Goal: Task Accomplishment & Management: Manage account settings

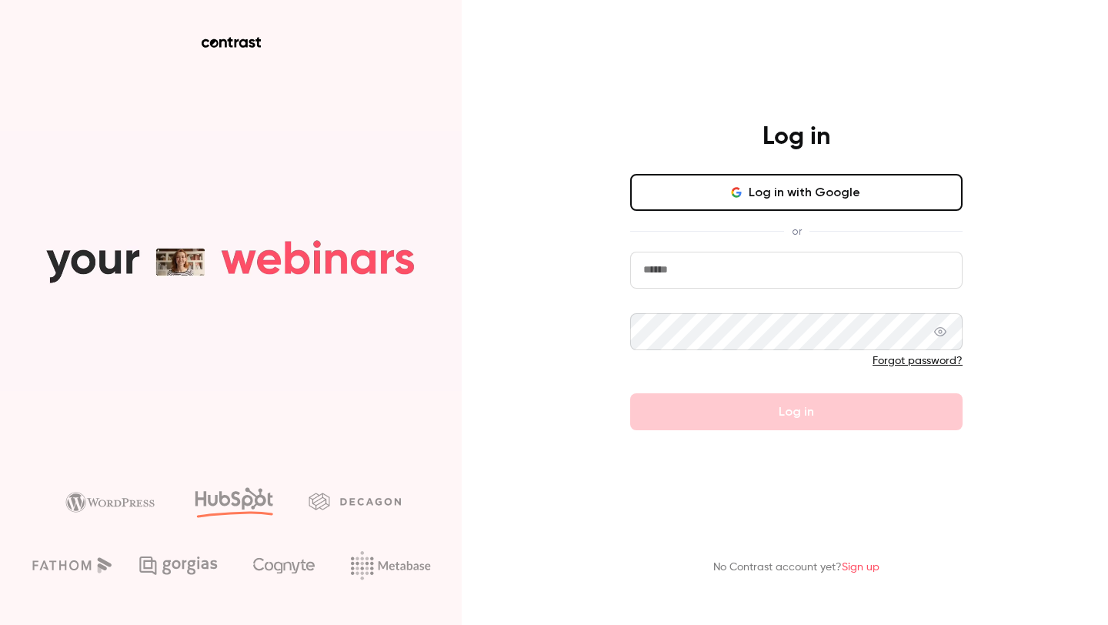
click at [697, 272] on input "email" at bounding box center [796, 270] width 333 height 37
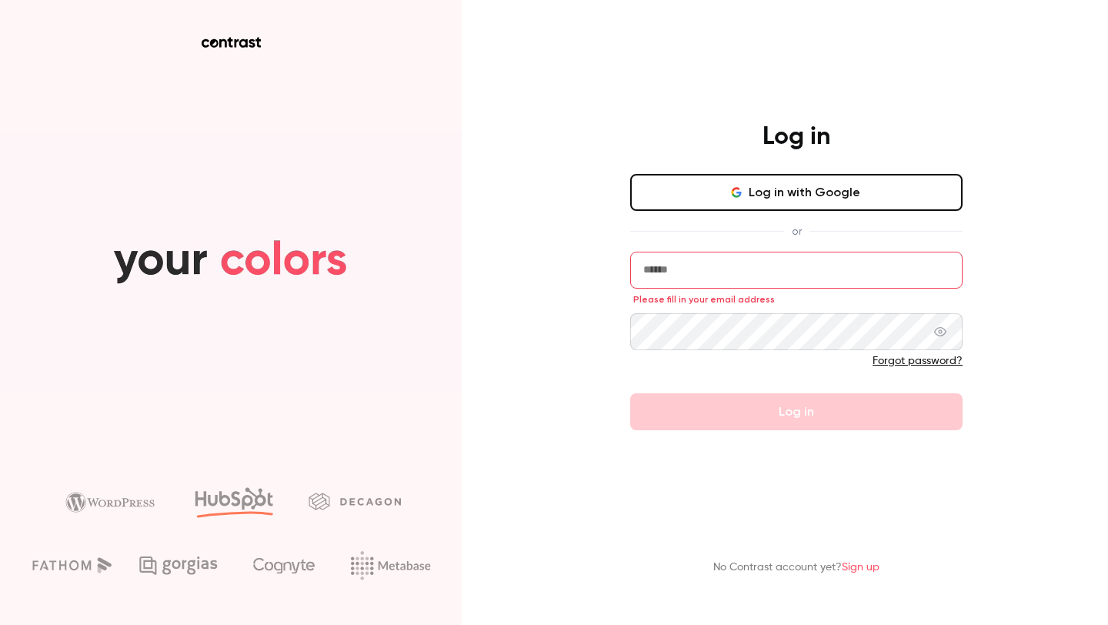
click at [709, 180] on button "Log in with Google" at bounding box center [796, 192] width 333 height 37
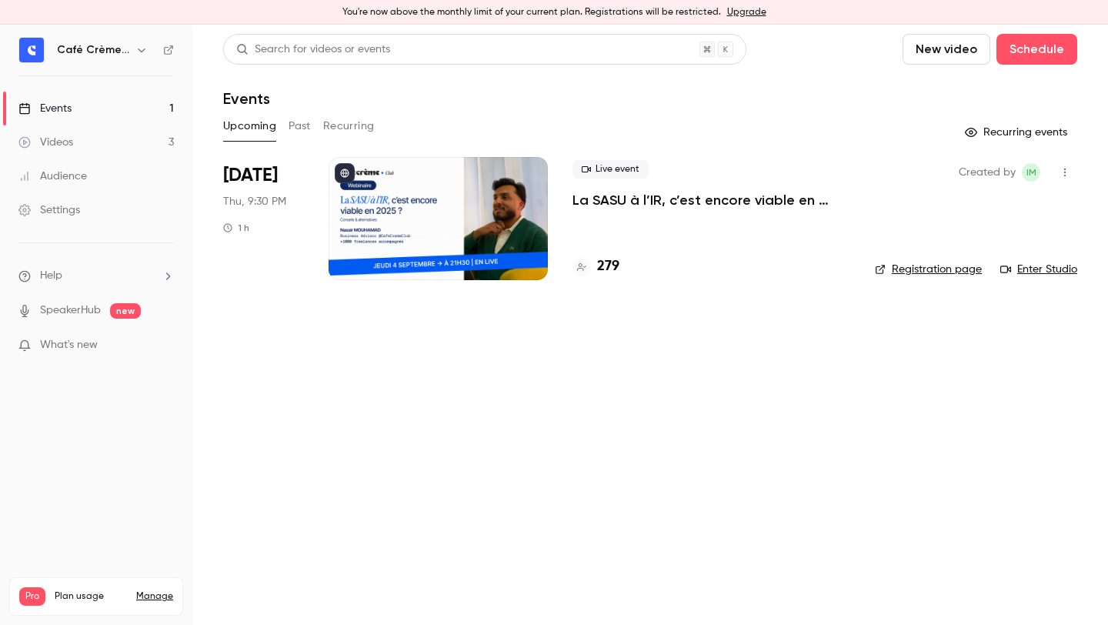
click at [726, 192] on p "La SASU à l’IR, c’est encore viable en 2025 ? [MASTERCLASS]" at bounding box center [712, 200] width 278 height 18
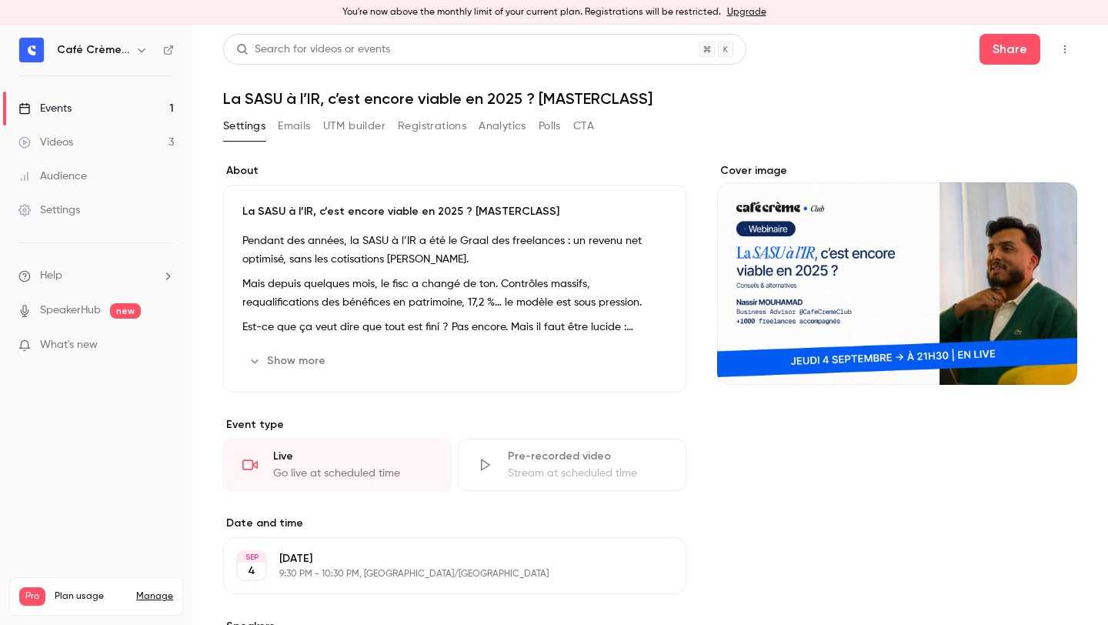
click at [296, 114] on button "Emails" at bounding box center [294, 126] width 32 height 25
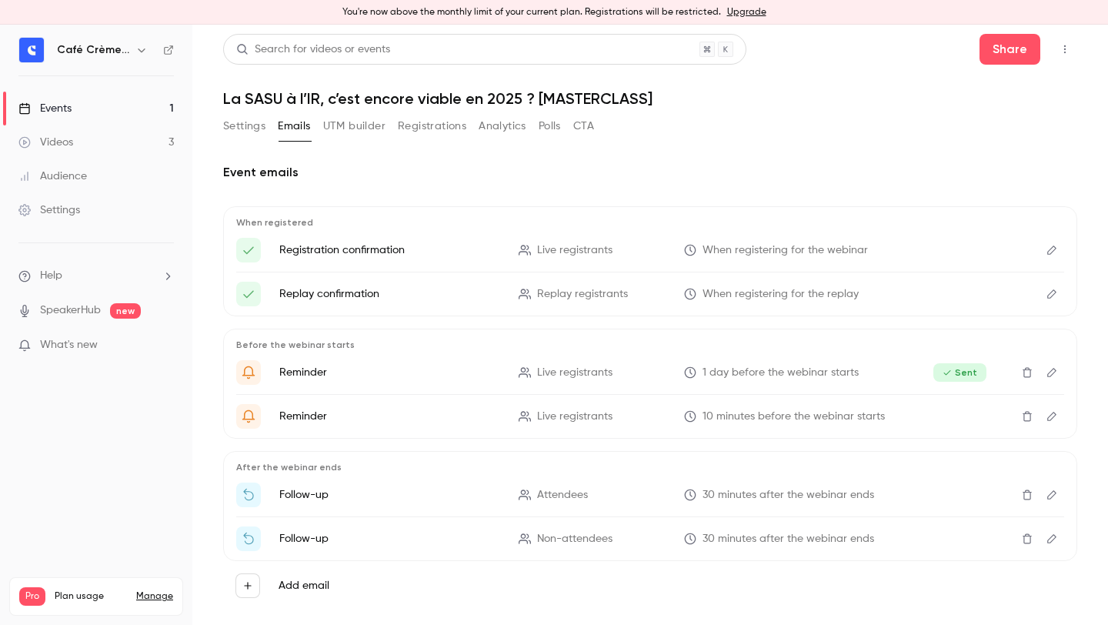
click at [360, 124] on button "UTM builder" at bounding box center [354, 126] width 62 height 25
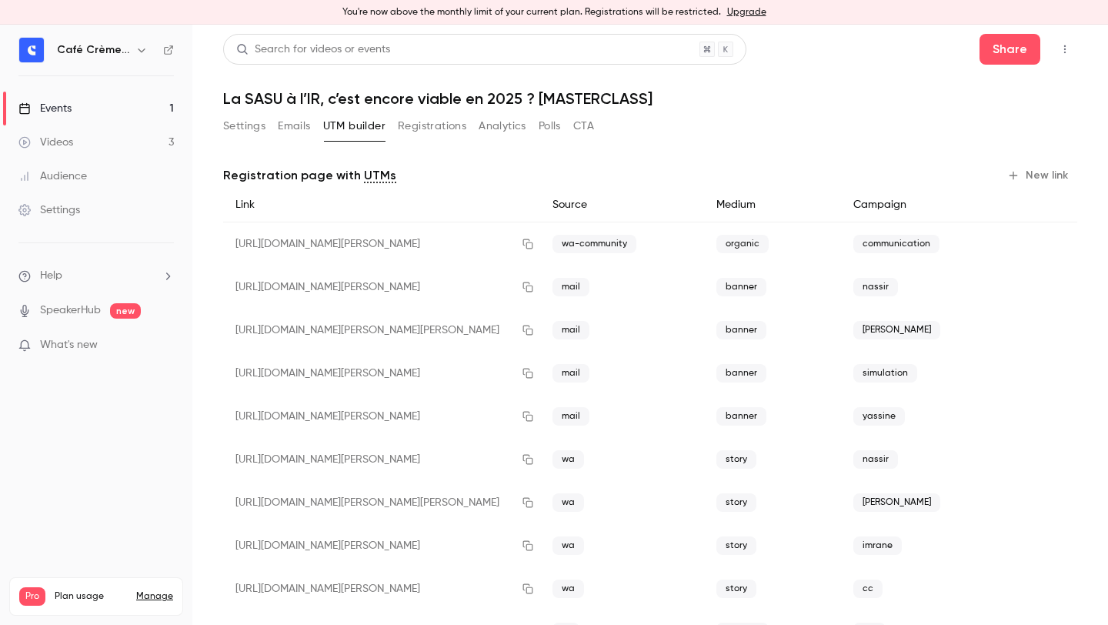
click at [266, 141] on div "Settings Emails UTM builder Registrations Analytics Polls CTA" at bounding box center [408, 129] width 371 height 31
click at [246, 141] on div "Settings Emails UTM builder Registrations Analytics Polls CTA" at bounding box center [408, 129] width 371 height 31
click at [246, 132] on button "Settings" at bounding box center [244, 126] width 42 height 25
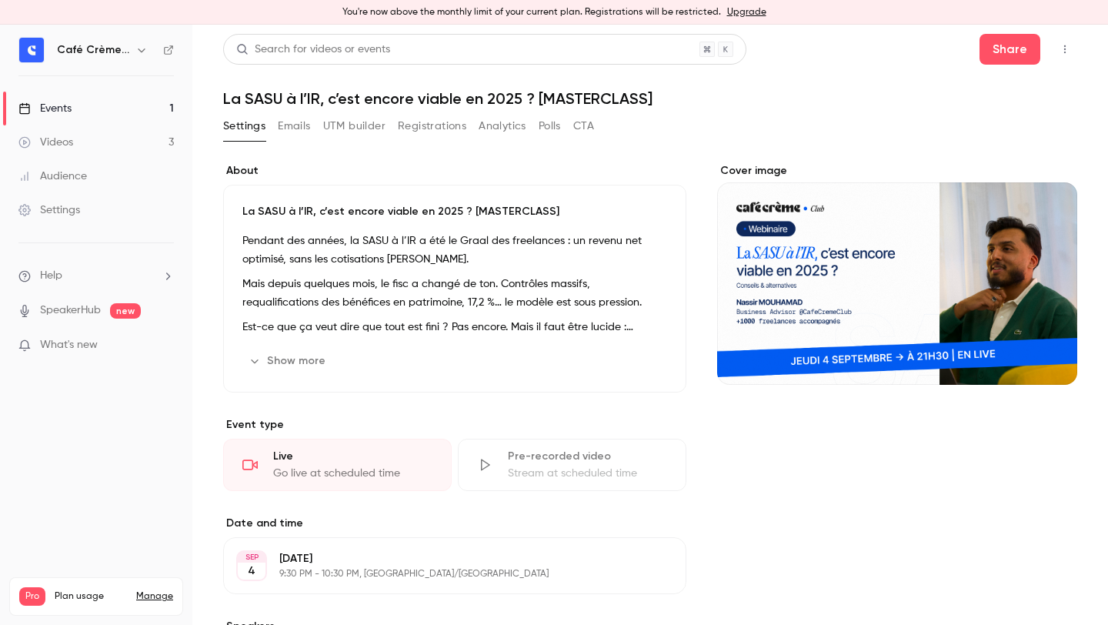
click at [322, 97] on h1 "La SASU à l’IR, c’est encore viable en 2025 ? [MASTERCLASS]" at bounding box center [650, 98] width 854 height 18
click at [321, 97] on h1 "La SASU à l’IR, c’est encore viable en 2025 ? [MASTERCLASS]" at bounding box center [650, 98] width 854 height 18
click at [354, 97] on h1 "La SASU à l’IR, c’est encore viable en 2025 ? [MASTERCLASS]" at bounding box center [650, 98] width 854 height 18
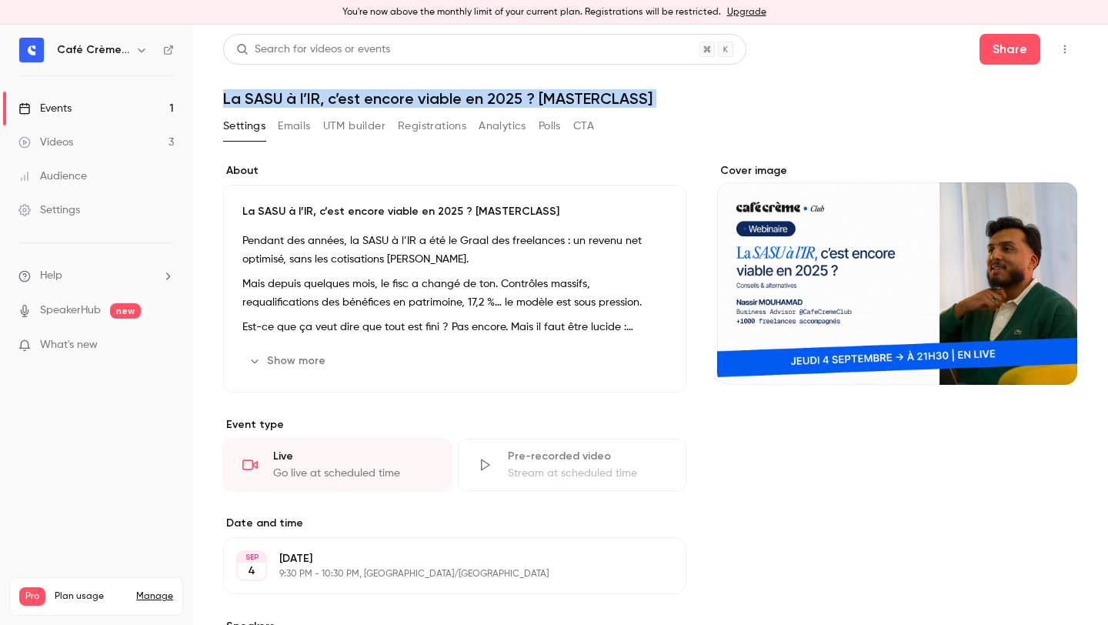
click at [354, 97] on h1 "La SASU à l’IR, c’est encore viable en 2025 ? [MASTERCLASS]" at bounding box center [650, 98] width 854 height 18
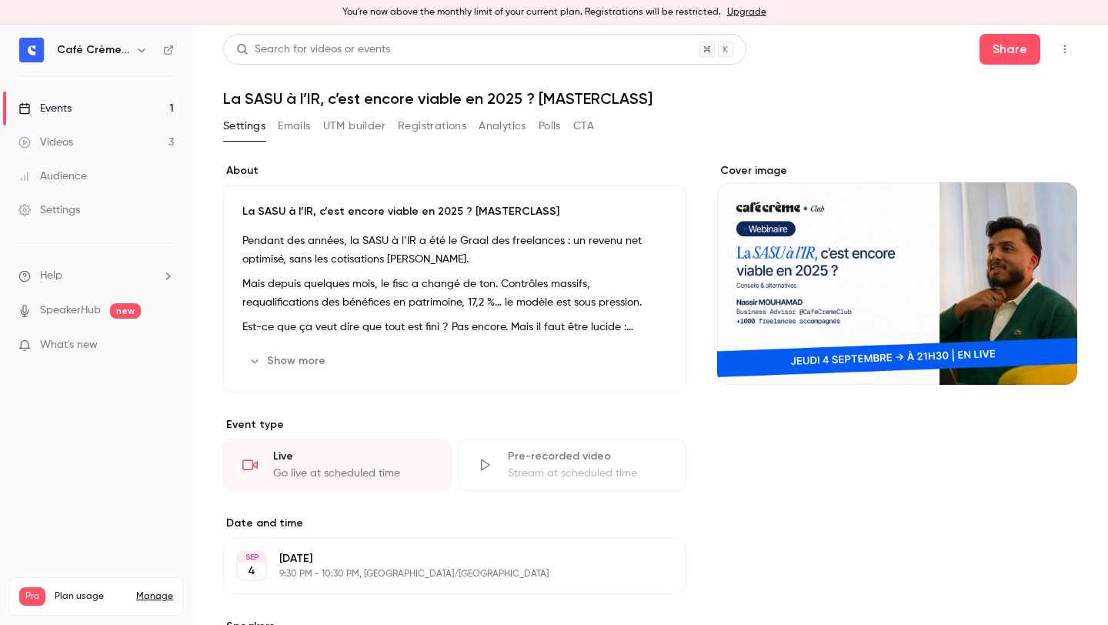
click at [406, 97] on h1 "La SASU à l’IR, c’est encore viable en 2025 ? [MASTERCLASS]" at bounding box center [650, 98] width 854 height 18
